Goal: Information Seeking & Learning: Learn about a topic

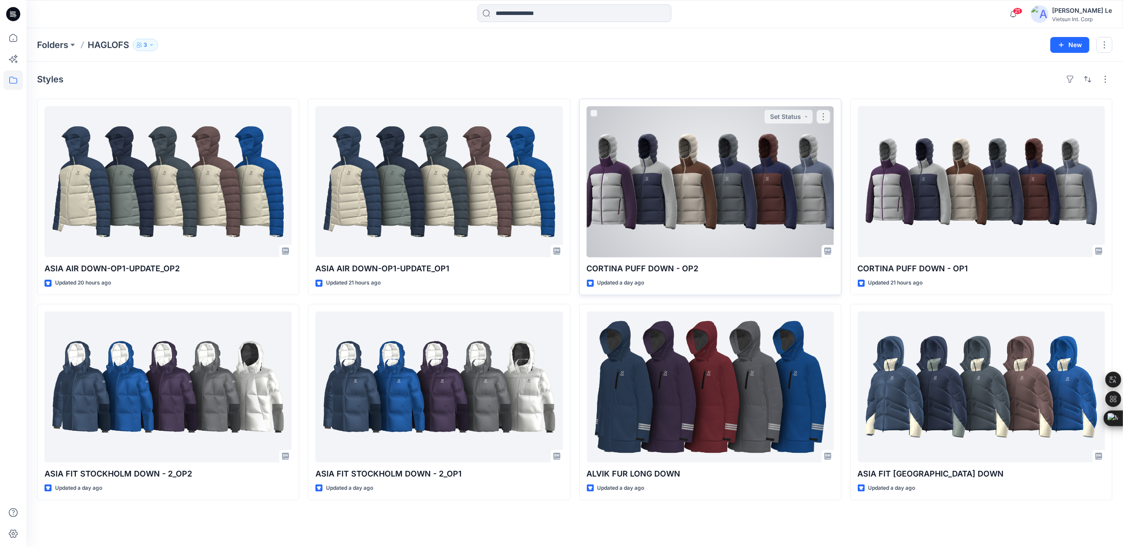
click at [656, 164] on div at bounding box center [710, 181] width 247 height 151
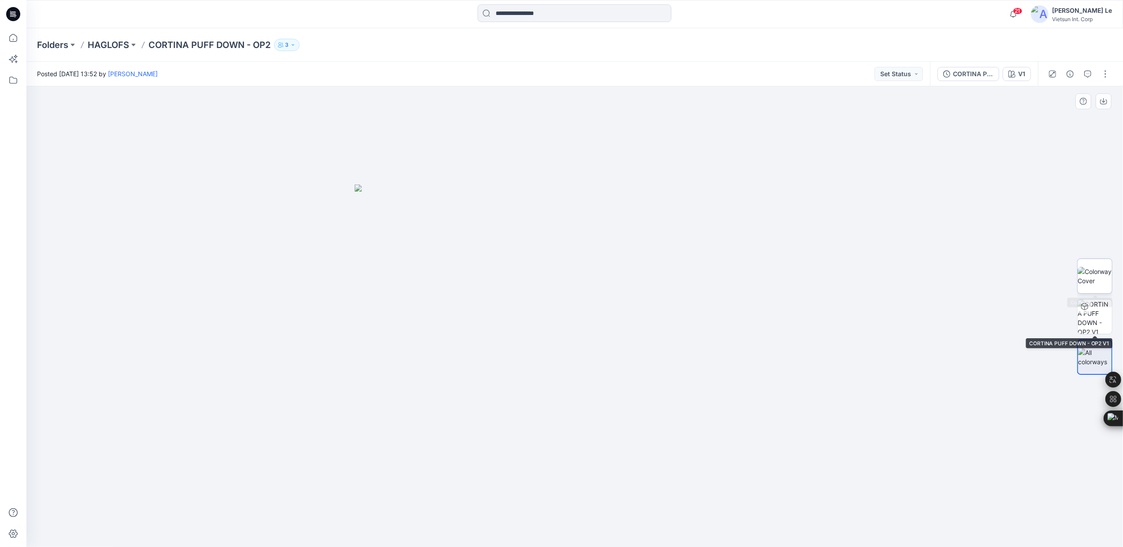
click at [1101, 278] on img at bounding box center [1095, 276] width 34 height 19
click at [122, 43] on p "HAGLOFS" at bounding box center [108, 45] width 41 height 12
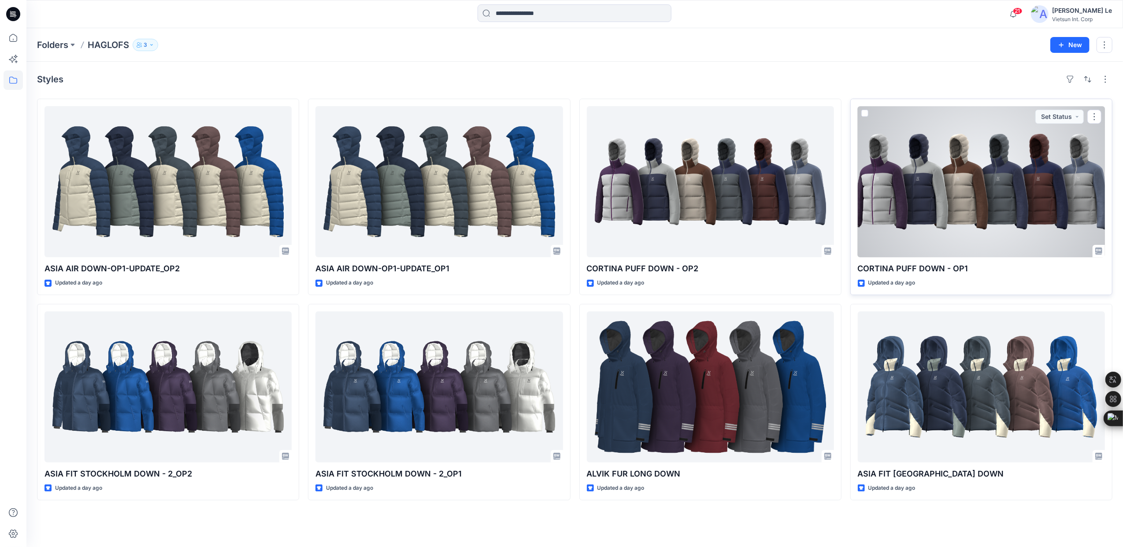
click at [985, 180] on div at bounding box center [981, 181] width 247 height 151
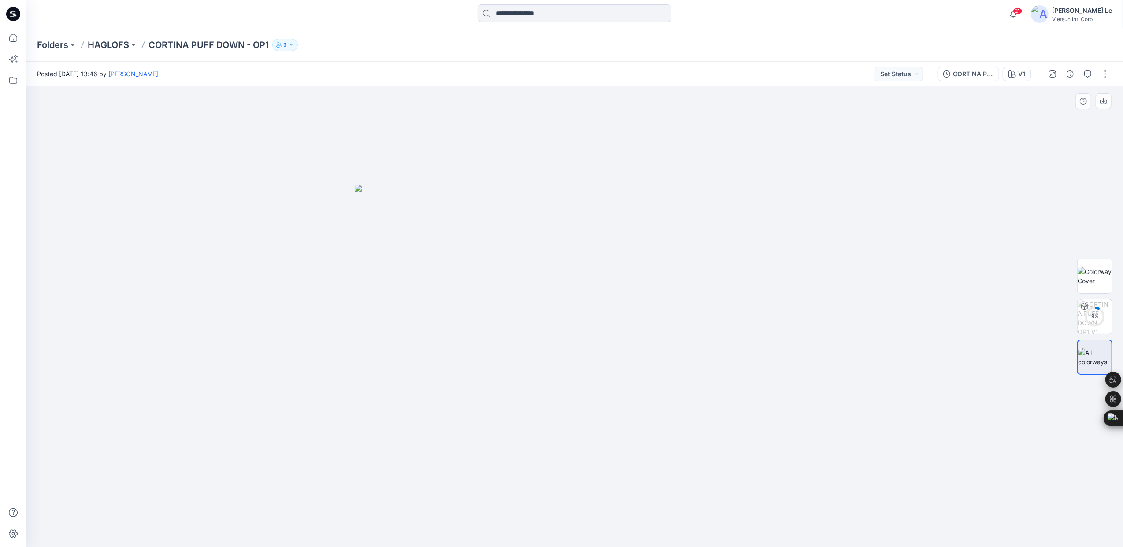
click at [1075, 268] on div "9 %" at bounding box center [1095, 317] width 56 height 220
click at [106, 42] on p "HAGLOFS" at bounding box center [108, 45] width 41 height 12
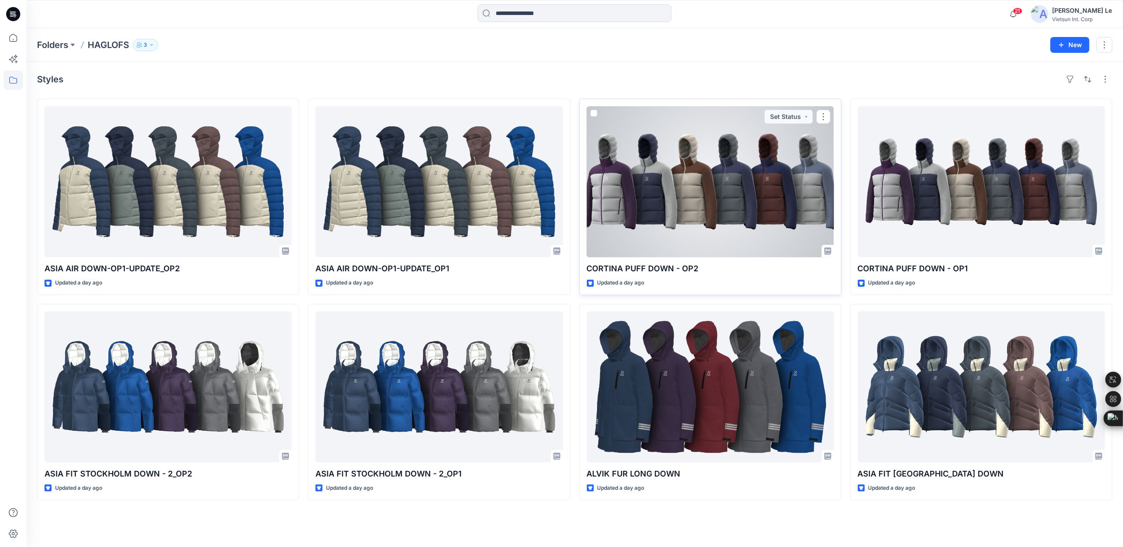
click at [751, 212] on div at bounding box center [710, 181] width 247 height 151
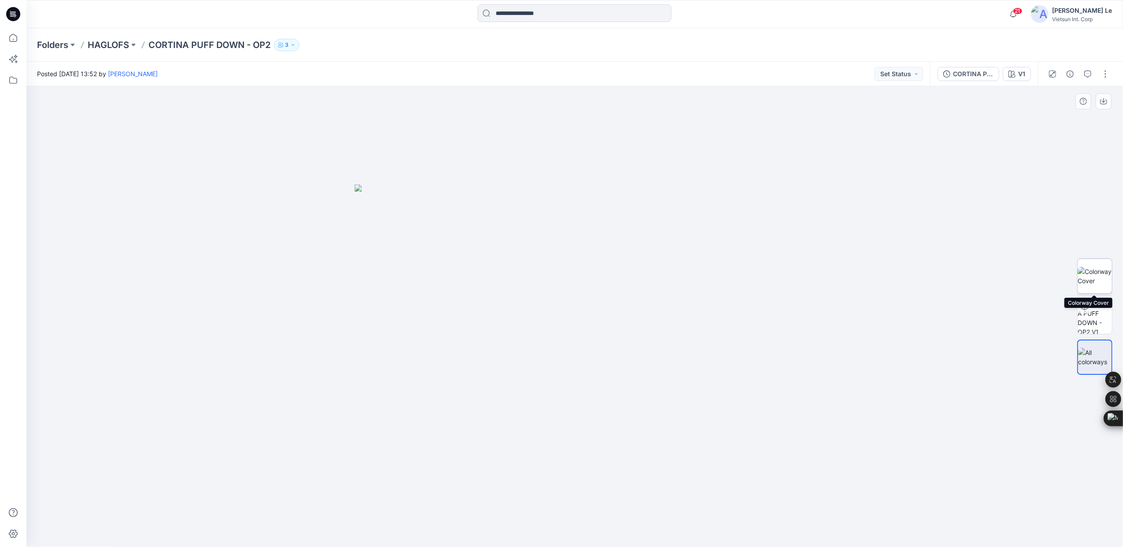
click at [1095, 267] on img at bounding box center [1095, 276] width 34 height 19
click at [101, 43] on p "HAGLOFS" at bounding box center [108, 45] width 41 height 12
